Goal: Task Accomplishment & Management: Manage account settings

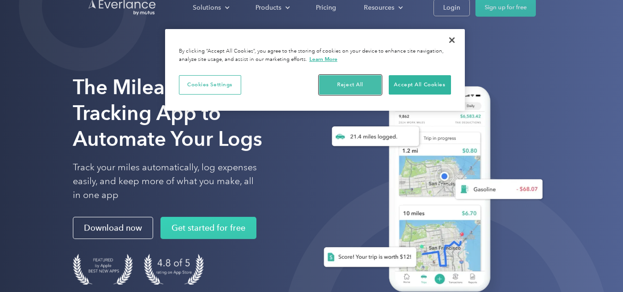
click at [377, 83] on button "Reject All" at bounding box center [350, 84] width 62 height 19
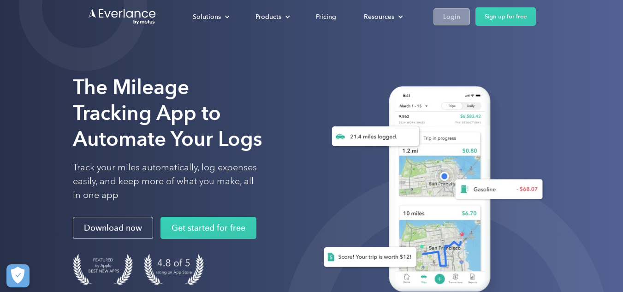
click at [447, 9] on link "Login" at bounding box center [451, 16] width 36 height 17
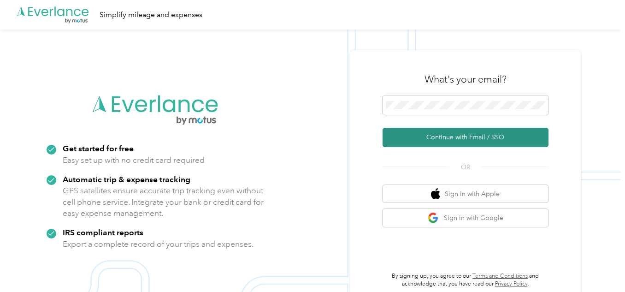
click at [485, 139] on button "Continue with Email / SSO" at bounding box center [466, 137] width 166 height 19
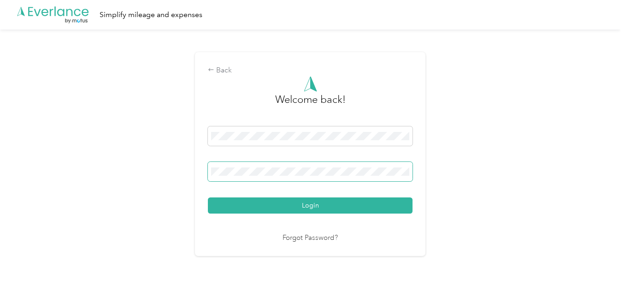
click at [289, 166] on span at bounding box center [310, 171] width 205 height 19
click at [287, 176] on span at bounding box center [310, 171] width 205 height 19
click at [208, 197] on button "Login" at bounding box center [310, 205] width 205 height 16
